Goal: Transaction & Acquisition: Book appointment/travel/reservation

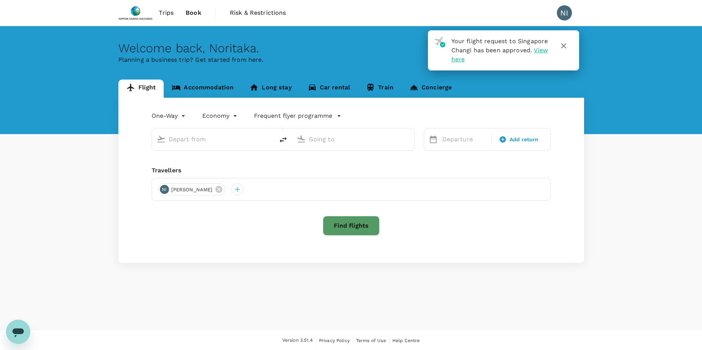
type input "roundtrip"
type input "Singapore Changi (SIN)"
type input "[PERSON_NAME] Intl (MNL)"
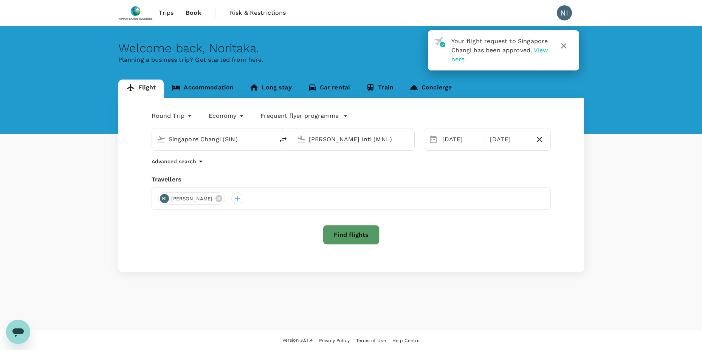
click at [343, 235] on button "Find flights" at bounding box center [351, 235] width 57 height 20
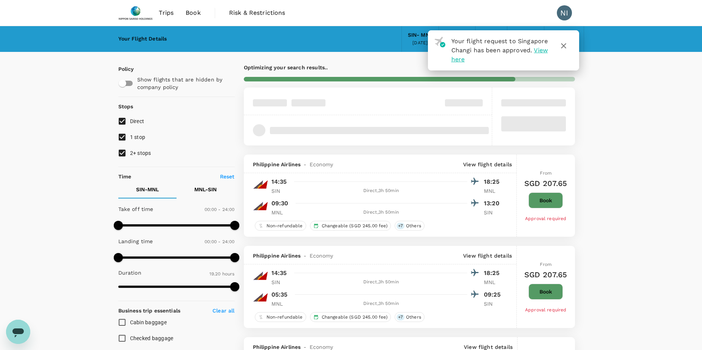
type input "SGD"
type input "1440"
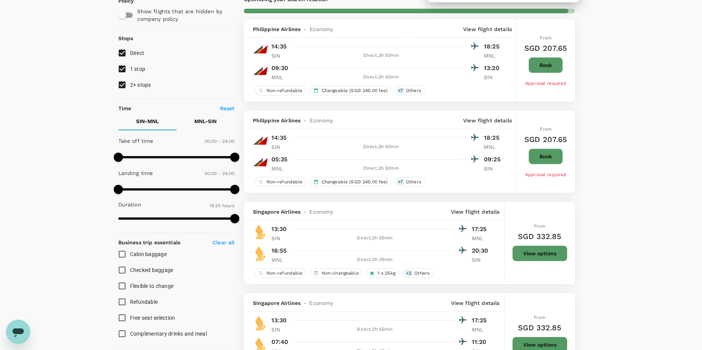
scroll to position [113, 0]
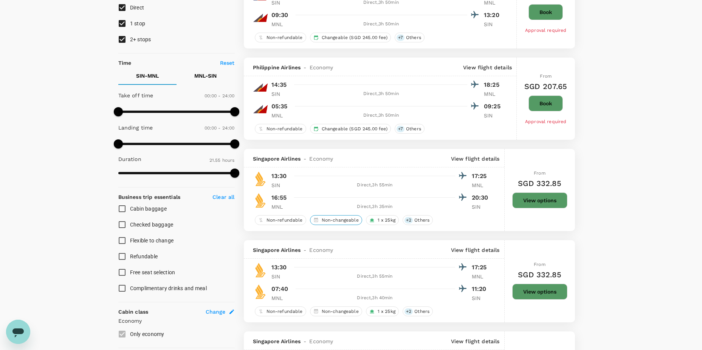
type input "1315"
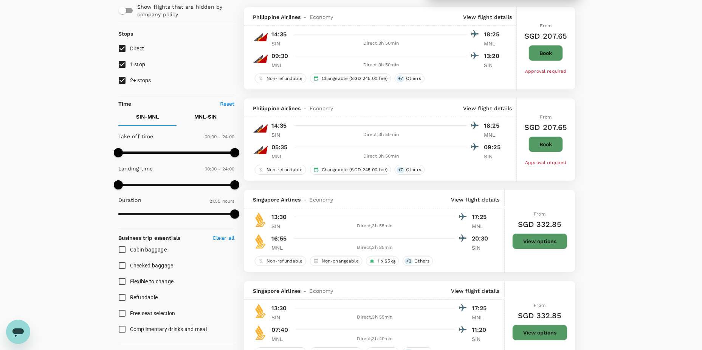
scroll to position [0, 0]
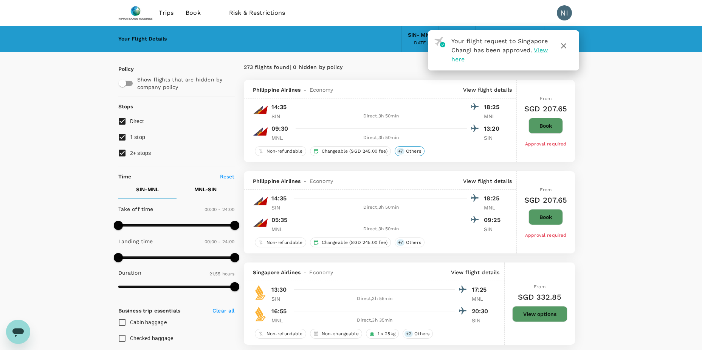
click at [414, 150] on span "Others" at bounding box center [413, 151] width 21 height 6
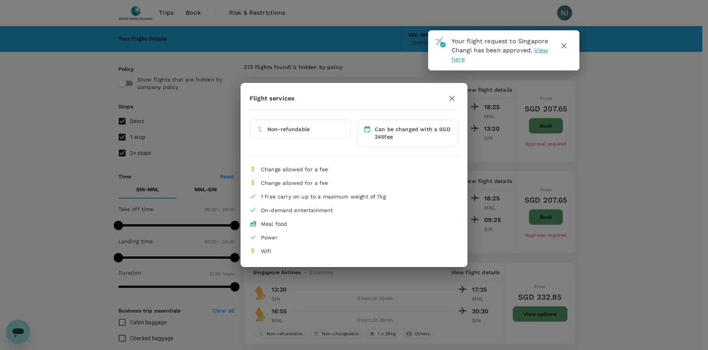
click at [454, 95] on icon "button" at bounding box center [452, 98] width 9 height 9
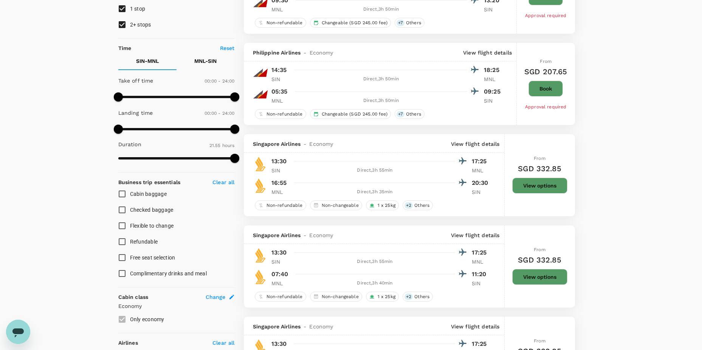
scroll to position [151, 0]
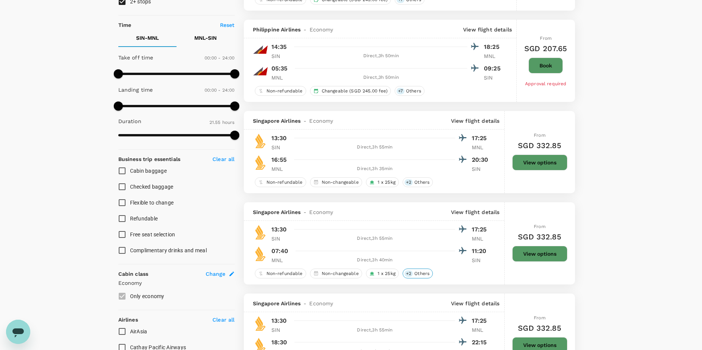
click at [423, 273] on span "Others" at bounding box center [422, 273] width 21 height 6
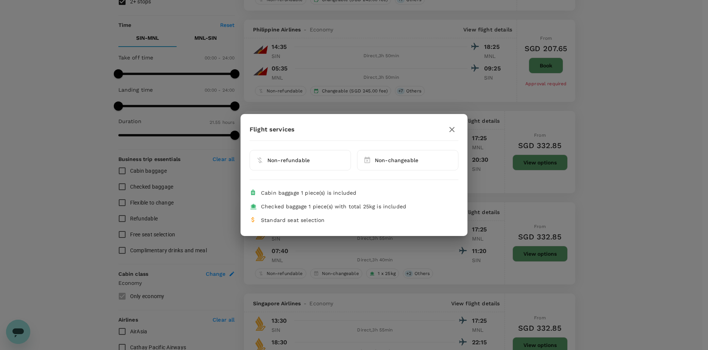
click at [450, 125] on icon "button" at bounding box center [452, 129] width 9 height 9
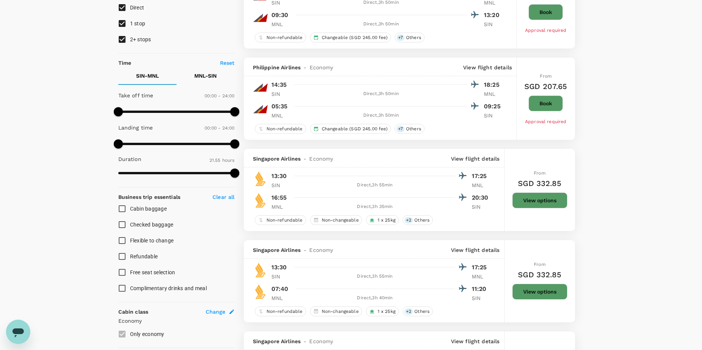
scroll to position [0, 0]
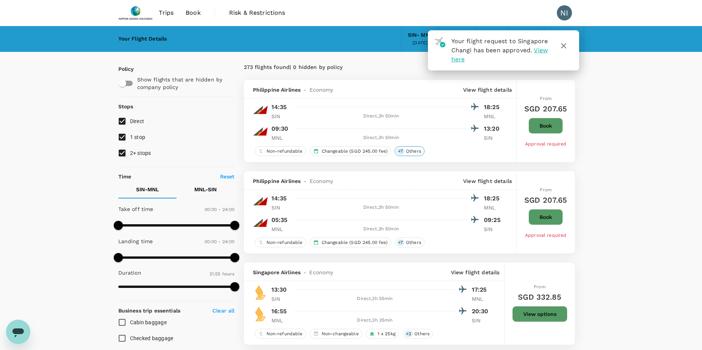
click at [411, 154] on div "+ 7 Others" at bounding box center [410, 151] width 30 height 10
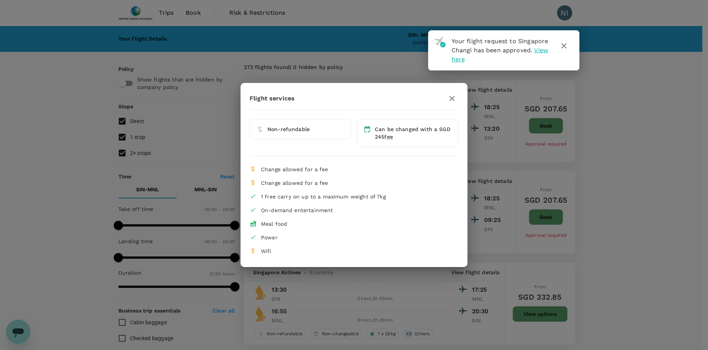
click at [453, 95] on icon "button" at bounding box center [452, 98] width 9 height 9
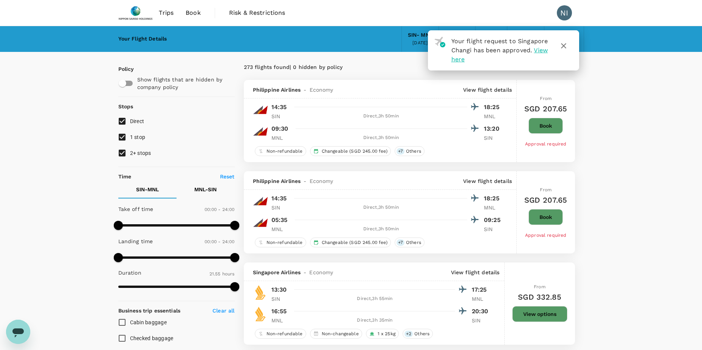
click at [564, 47] on icon "button" at bounding box center [563, 45] width 9 height 9
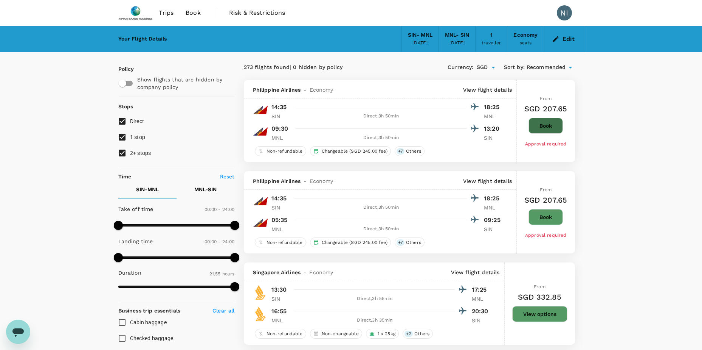
click at [554, 126] on button "Book" at bounding box center [546, 126] width 34 height 16
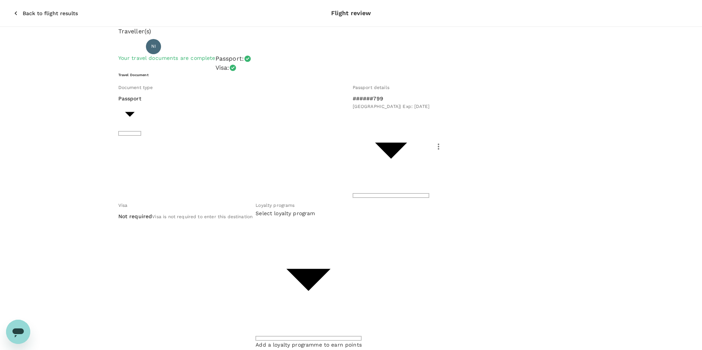
click at [29, 9] on p "Back to flight results" at bounding box center [50, 13] width 55 height 8
